Goal: Obtain resource: Obtain resource

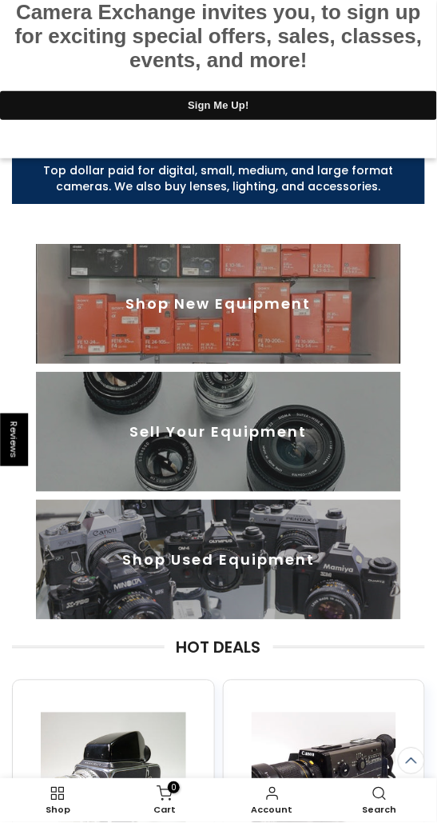
scroll to position [449, 0]
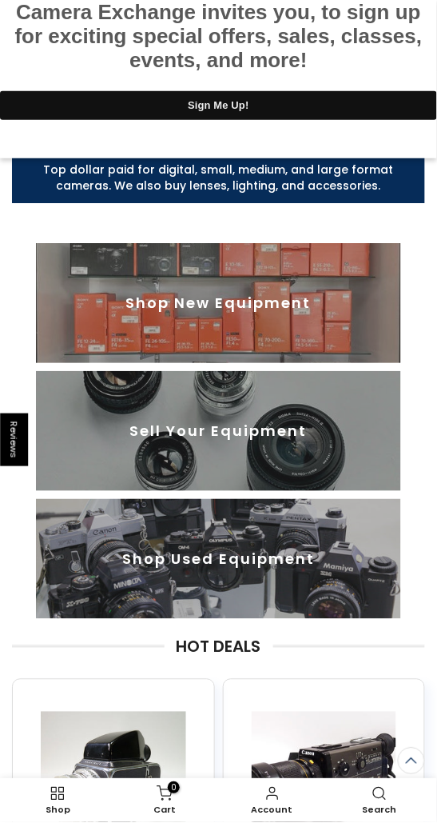
click at [320, 422] on img at bounding box center [218, 431] width 365 height 120
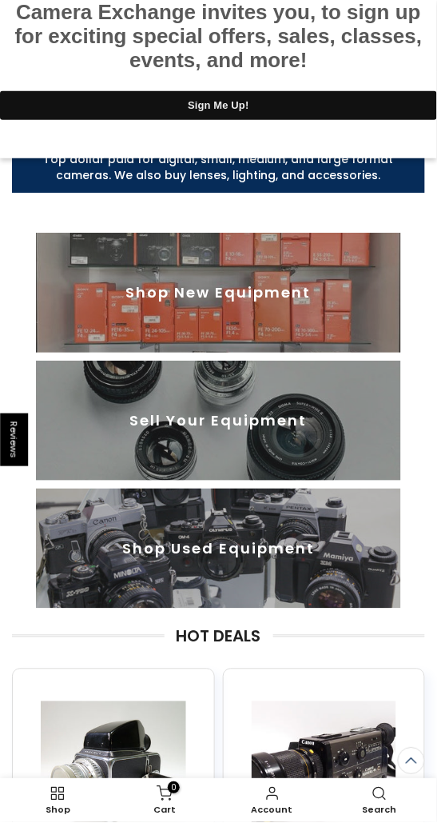
scroll to position [485, 0]
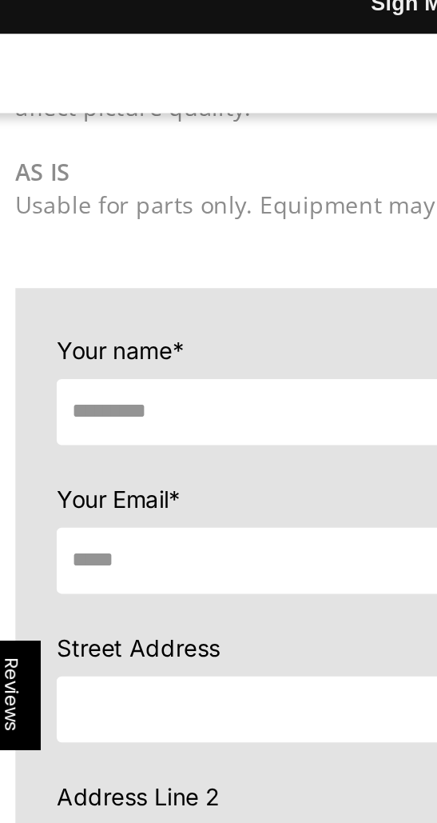
scroll to position [577, 0]
